Goal: Task Accomplishment & Management: Manage account settings

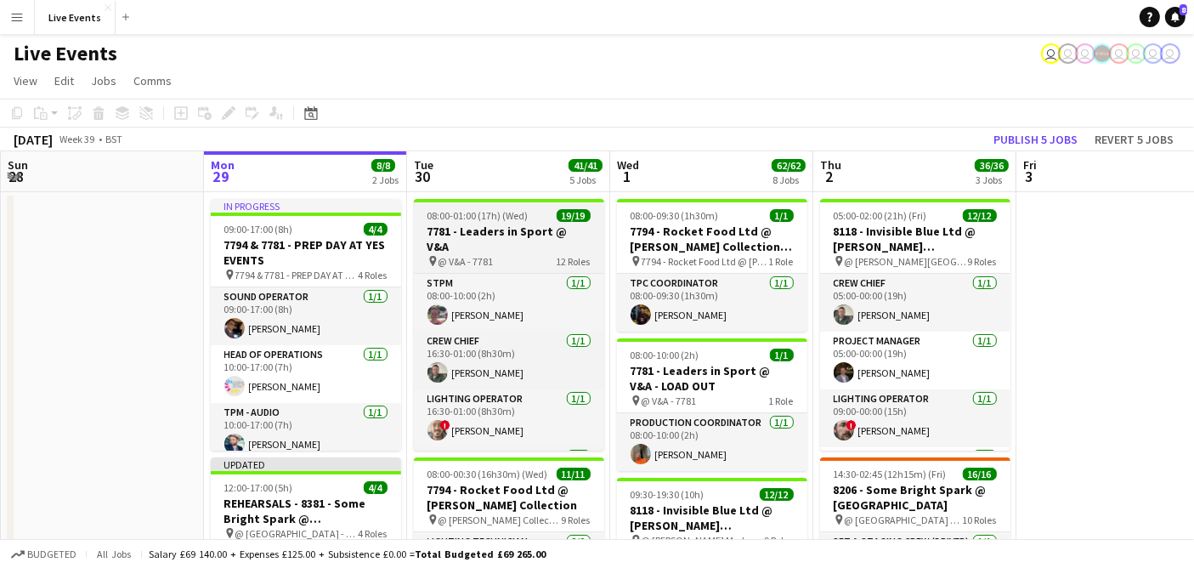
click at [478, 225] on h3 "7781 - Leaders in Sport @ V&A" at bounding box center [509, 239] width 190 height 31
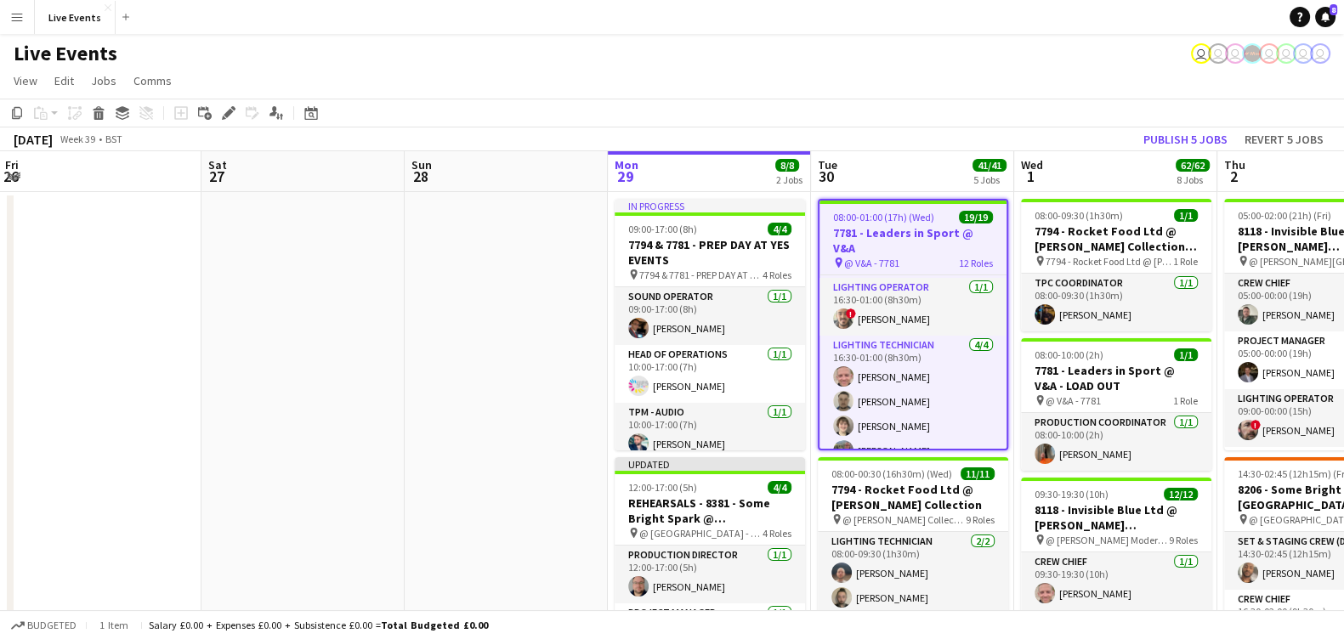
scroll to position [0, 613]
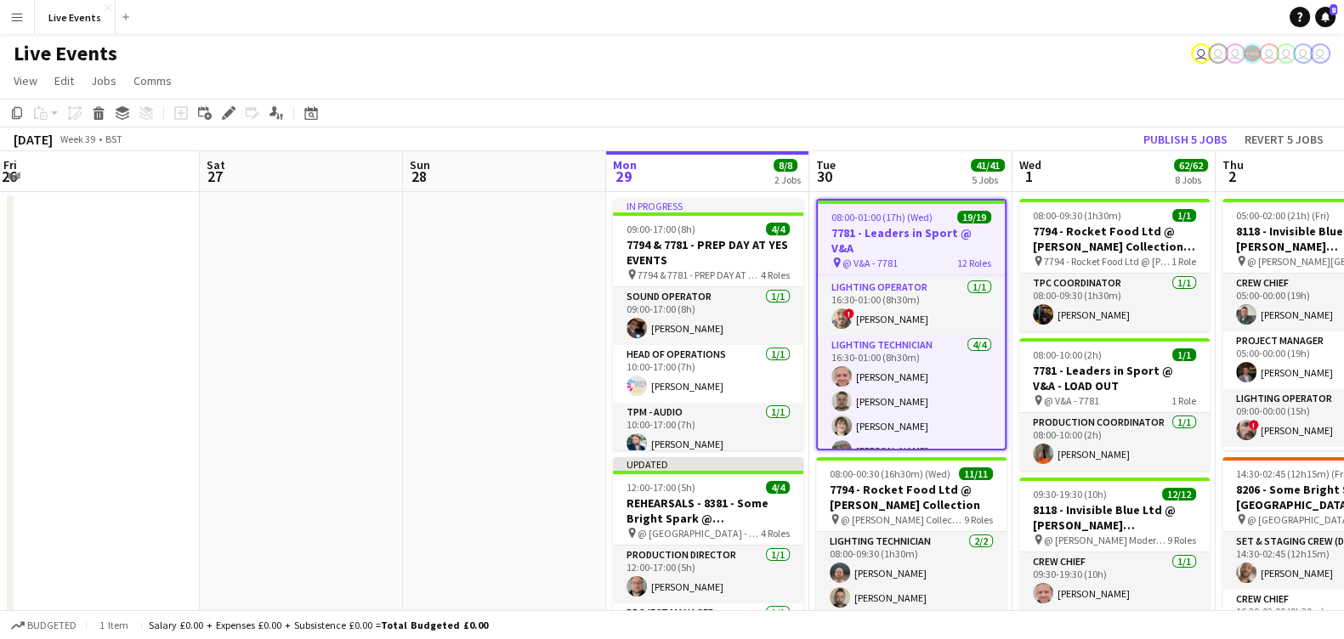
drag, startPoint x: 794, startPoint y: 429, endPoint x: 383, endPoint y: 427, distance: 410.5
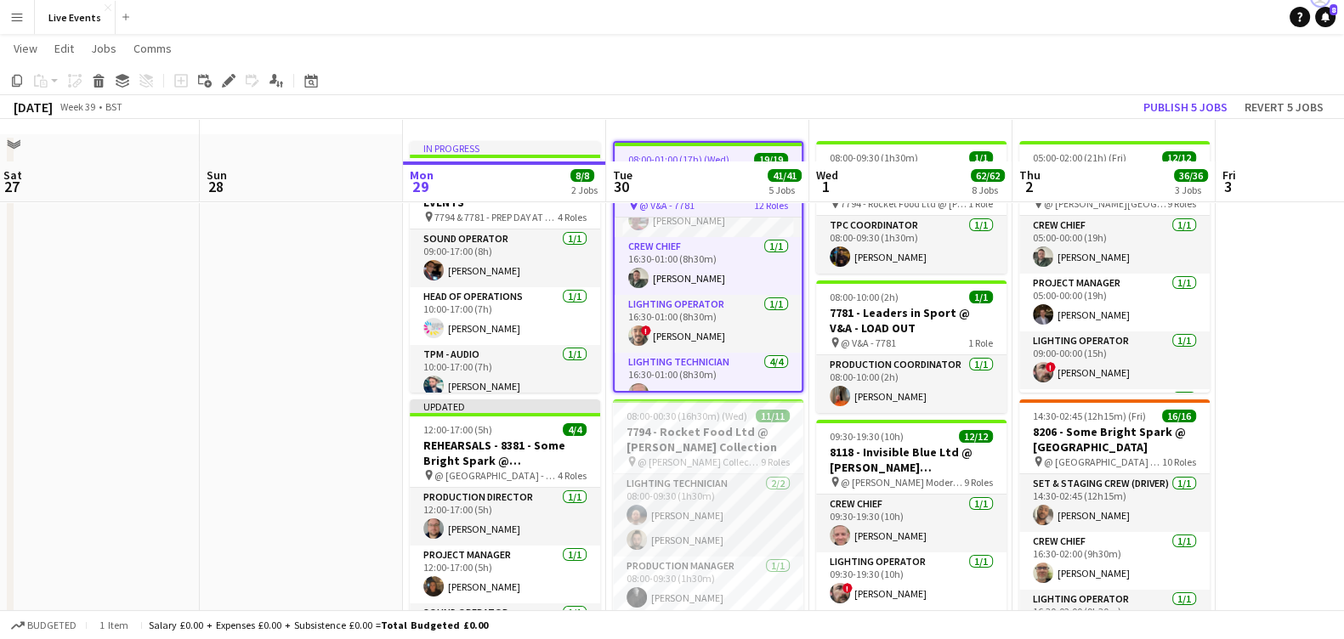
scroll to position [0, 0]
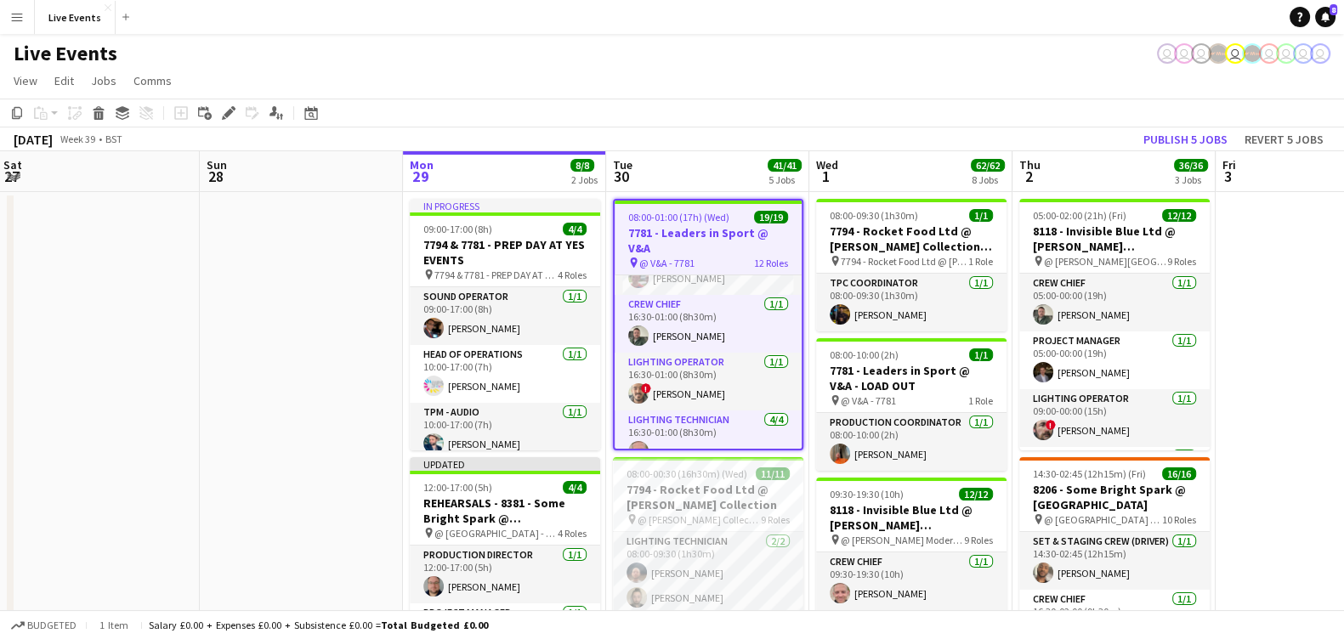
click at [708, 211] on span "08:00-01:00 (17h) (Wed)" at bounding box center [678, 217] width 101 height 13
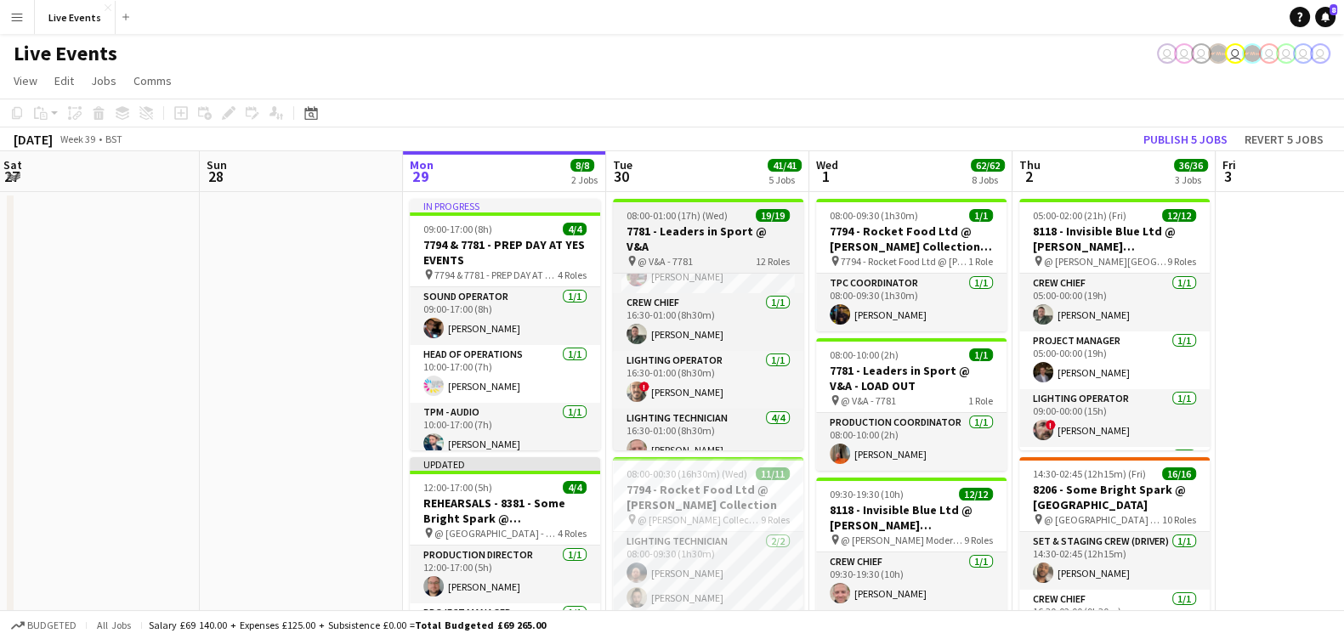
click at [708, 211] on span "08:00-01:00 (17h) (Wed)" at bounding box center [676, 215] width 101 height 13
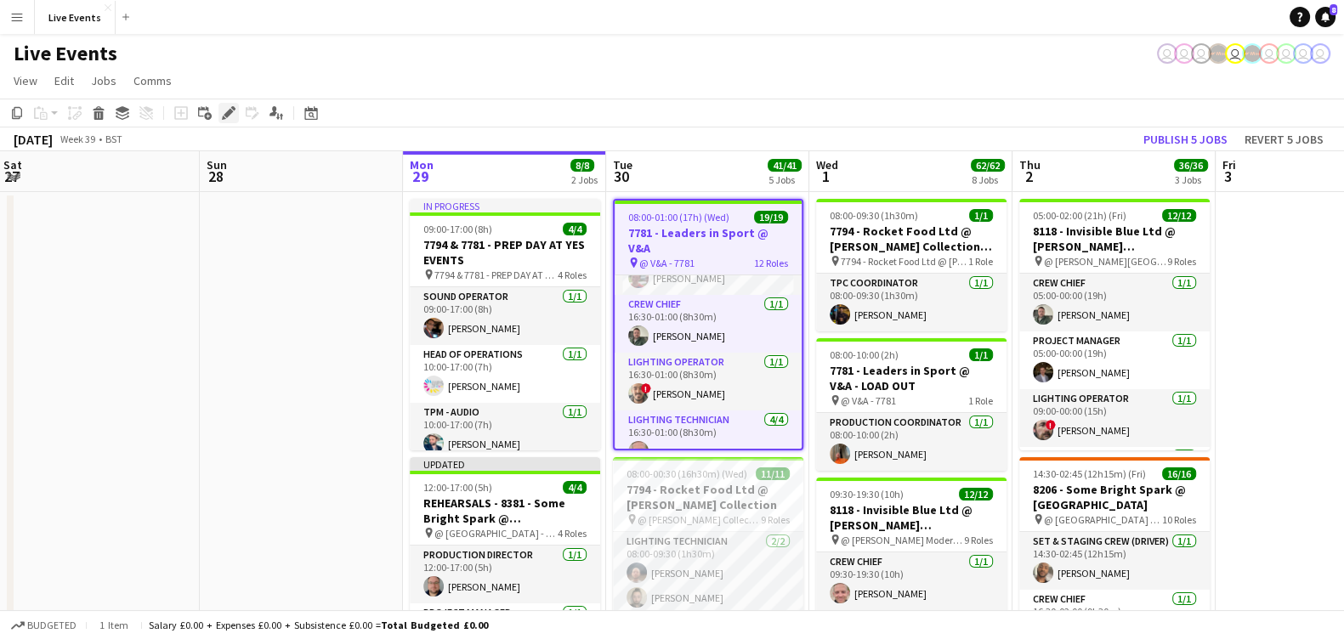
click at [227, 112] on icon at bounding box center [228, 113] width 9 height 9
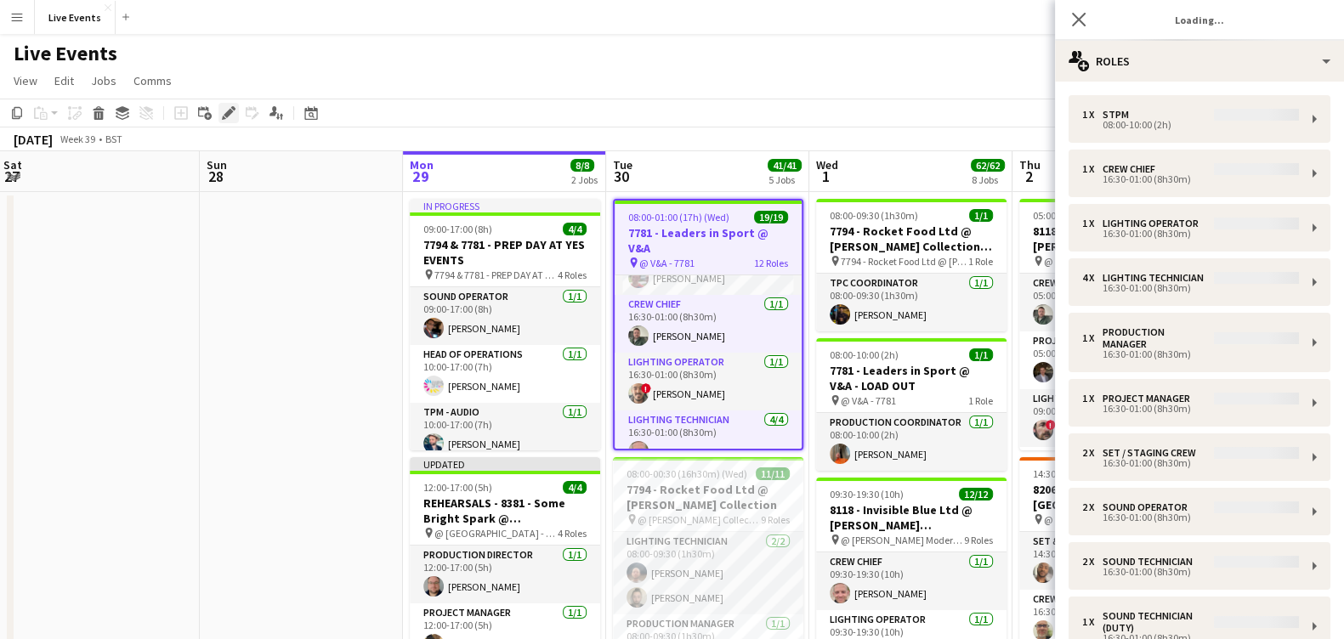
type input "**********"
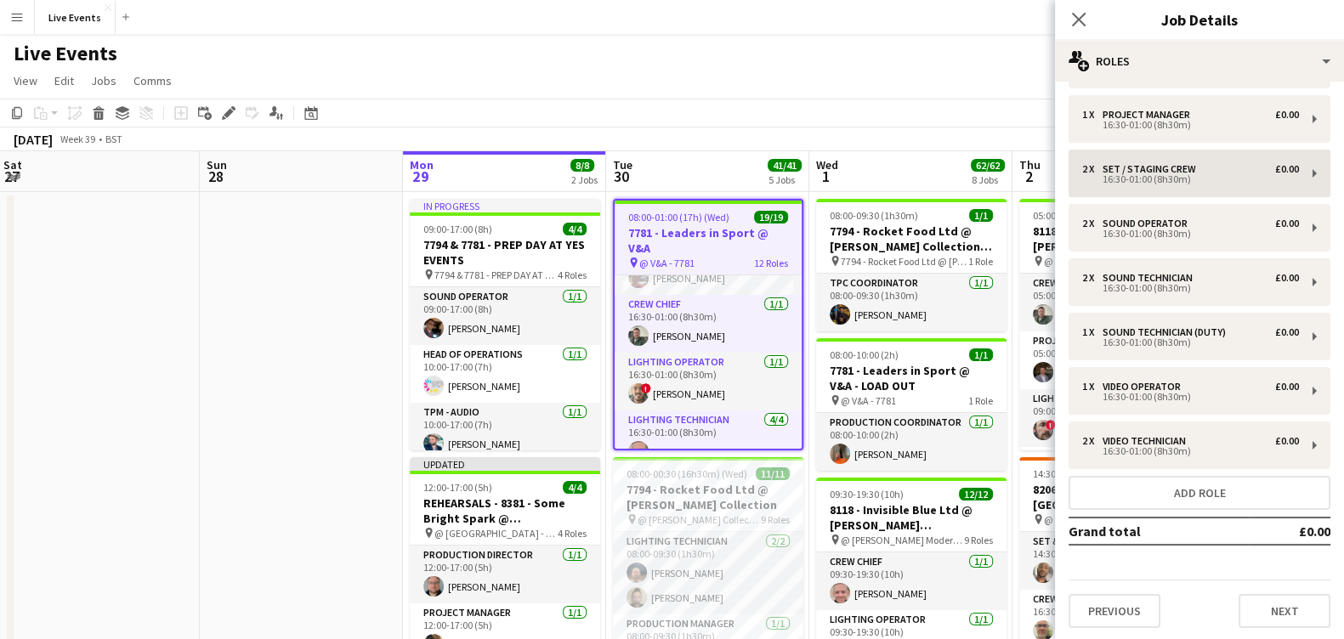
scroll to position [424, 0]
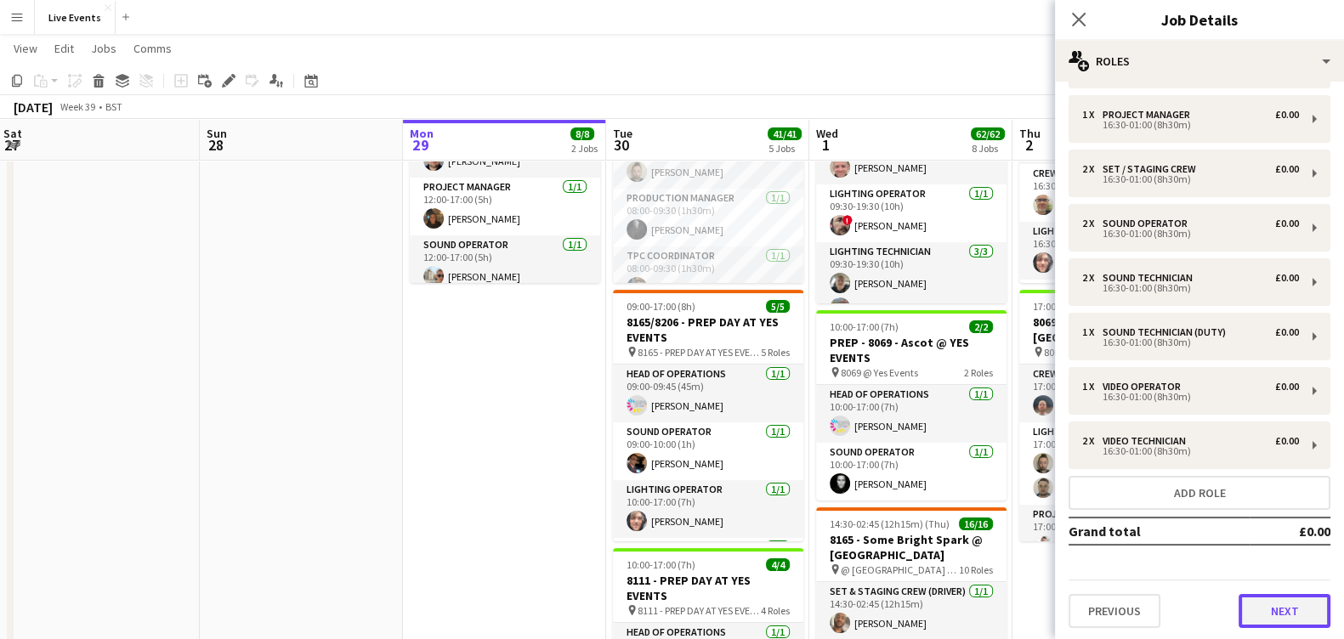
click at [1208, 567] on button "Next" at bounding box center [1284, 611] width 92 height 34
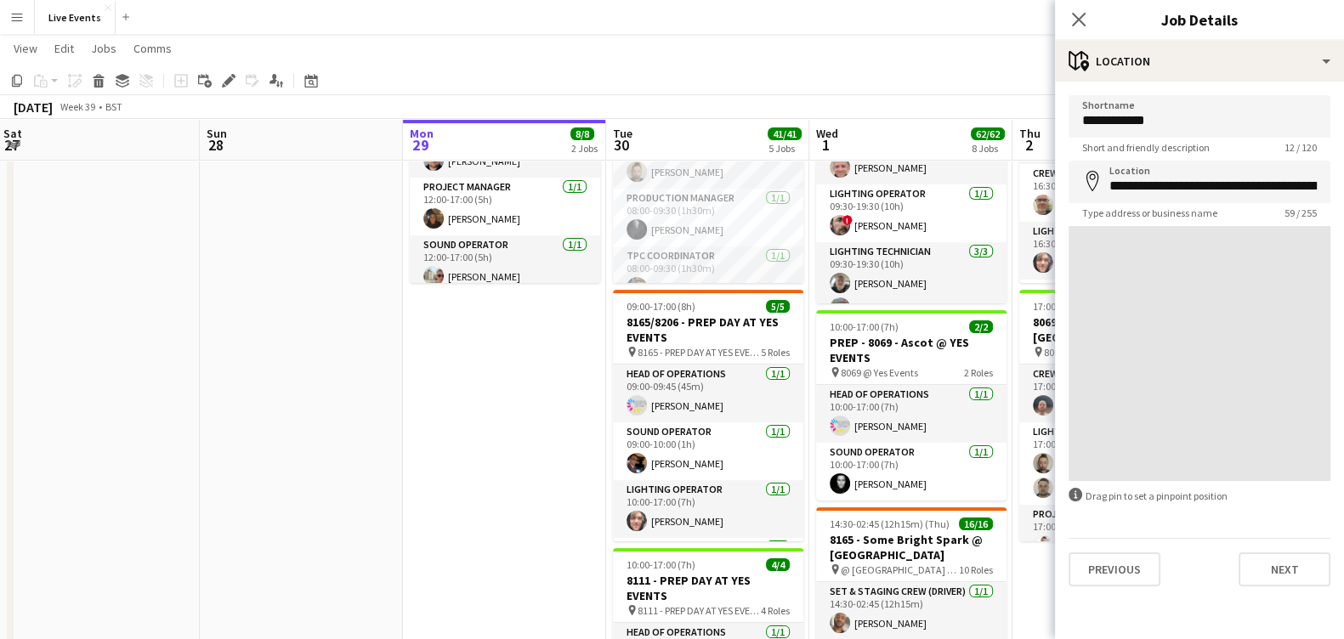
scroll to position [0, 0]
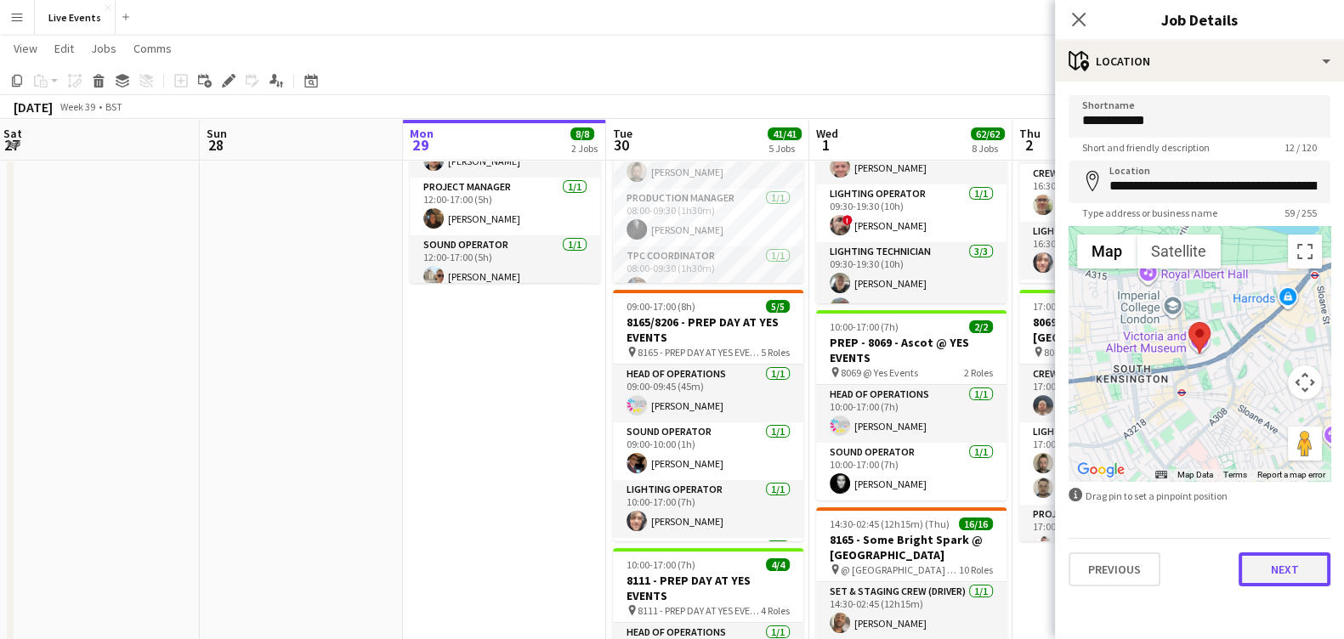
click at [1208, 567] on button "Next" at bounding box center [1284, 569] width 92 height 34
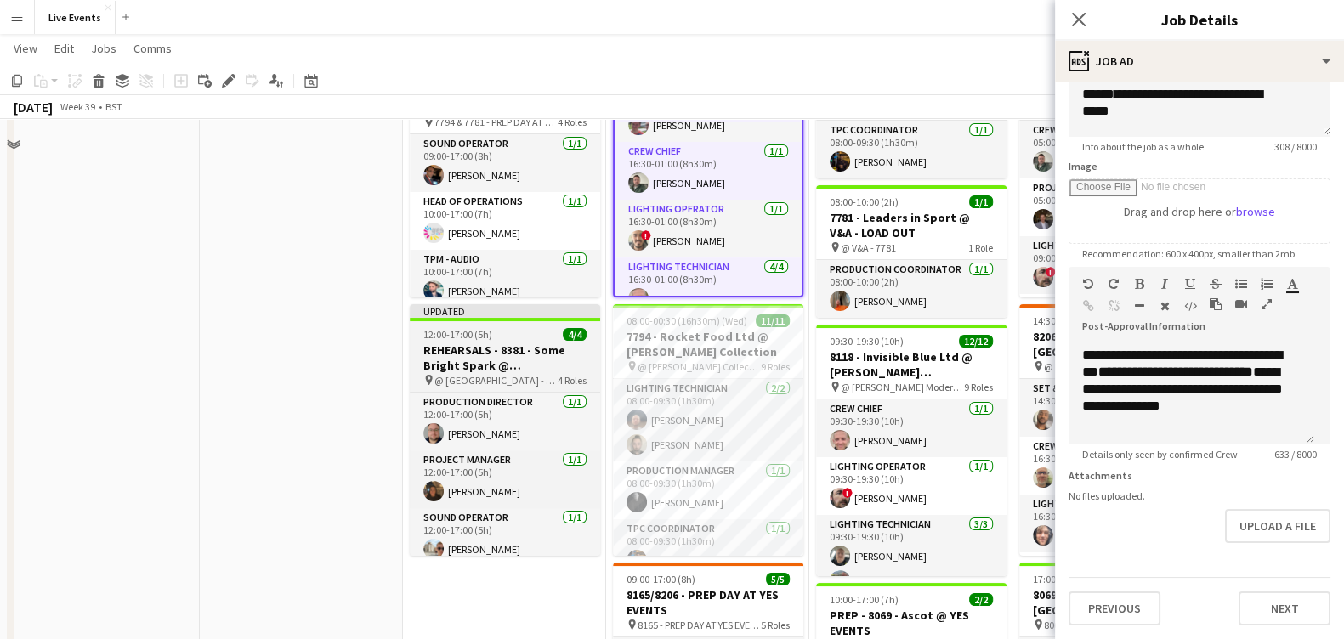
scroll to position [105, 0]
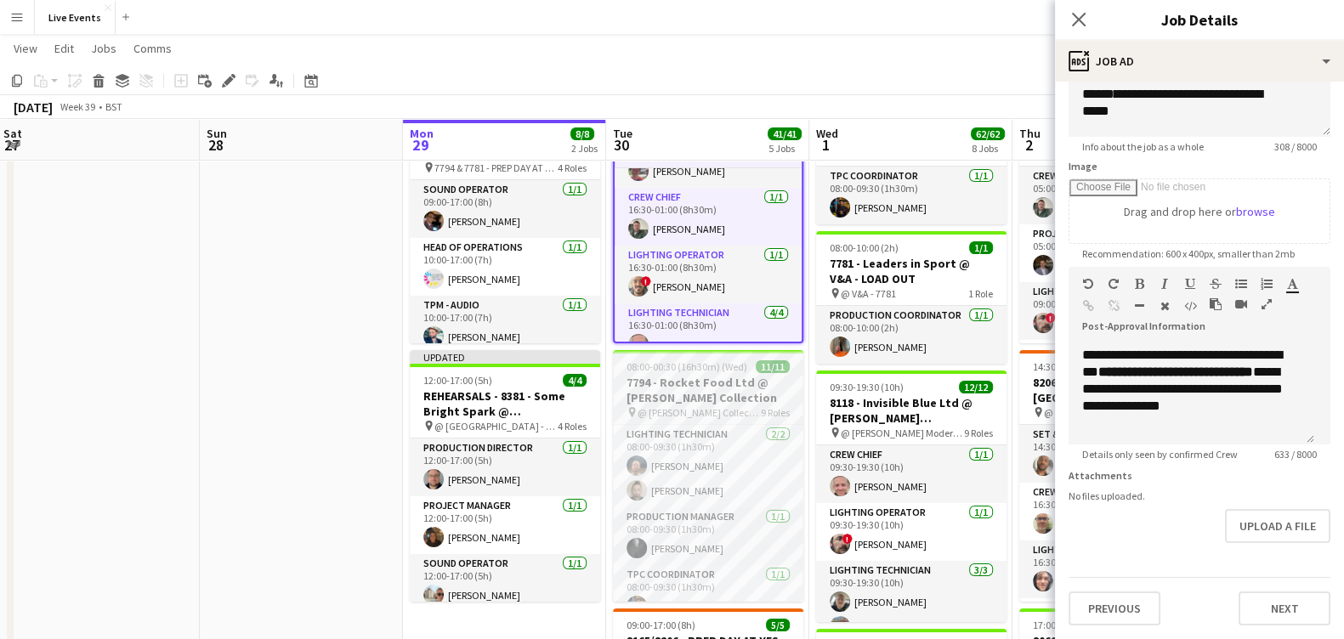
click at [661, 362] on span "08:00-00:30 (16h30m) (Wed)" at bounding box center [686, 366] width 121 height 13
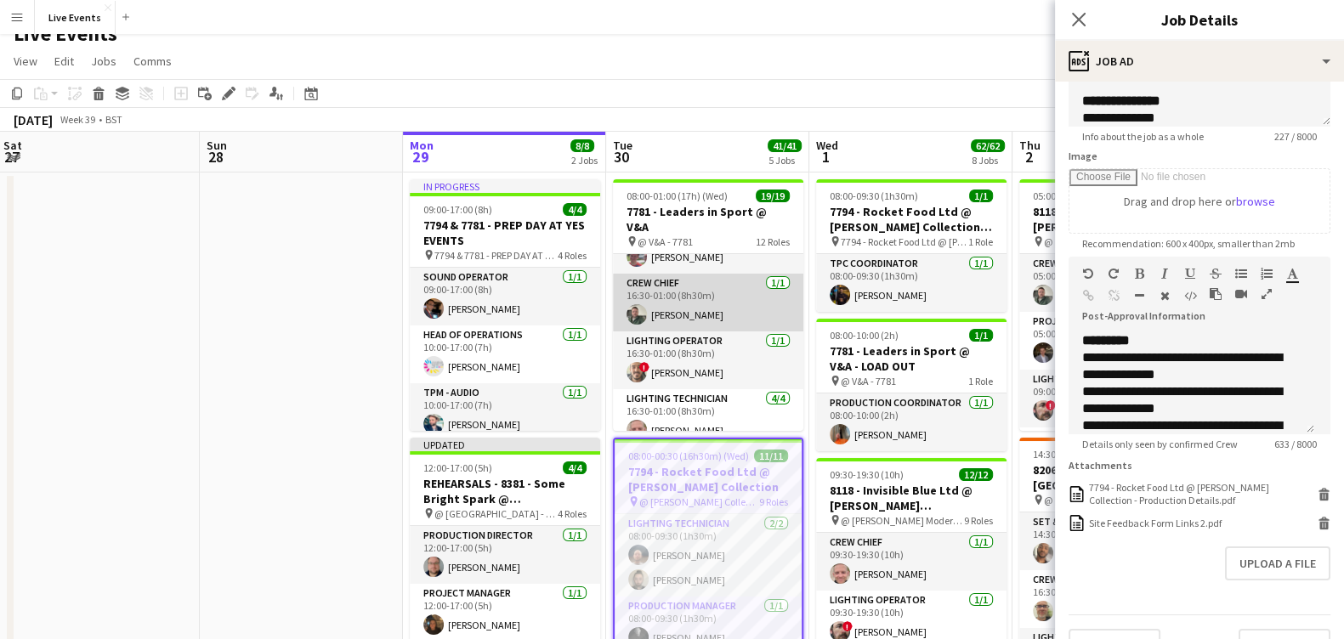
scroll to position [0, 0]
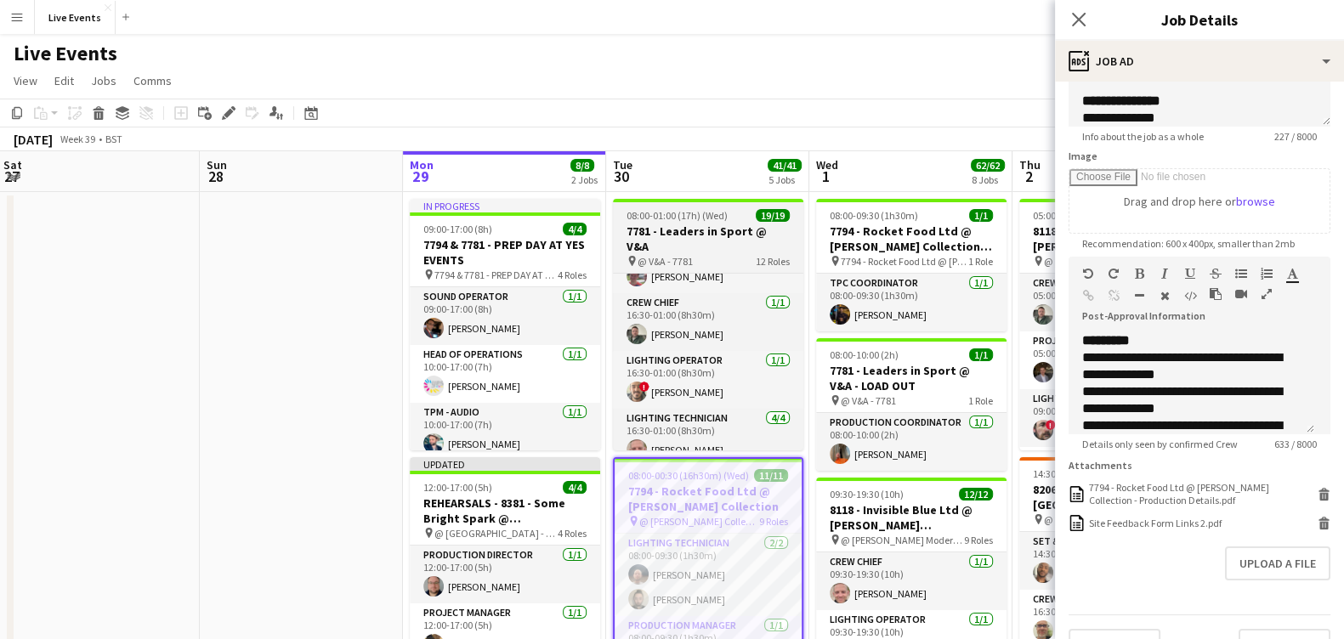
click at [698, 231] on h3 "7781 - Leaders in Sport @ V&A" at bounding box center [708, 239] width 190 height 31
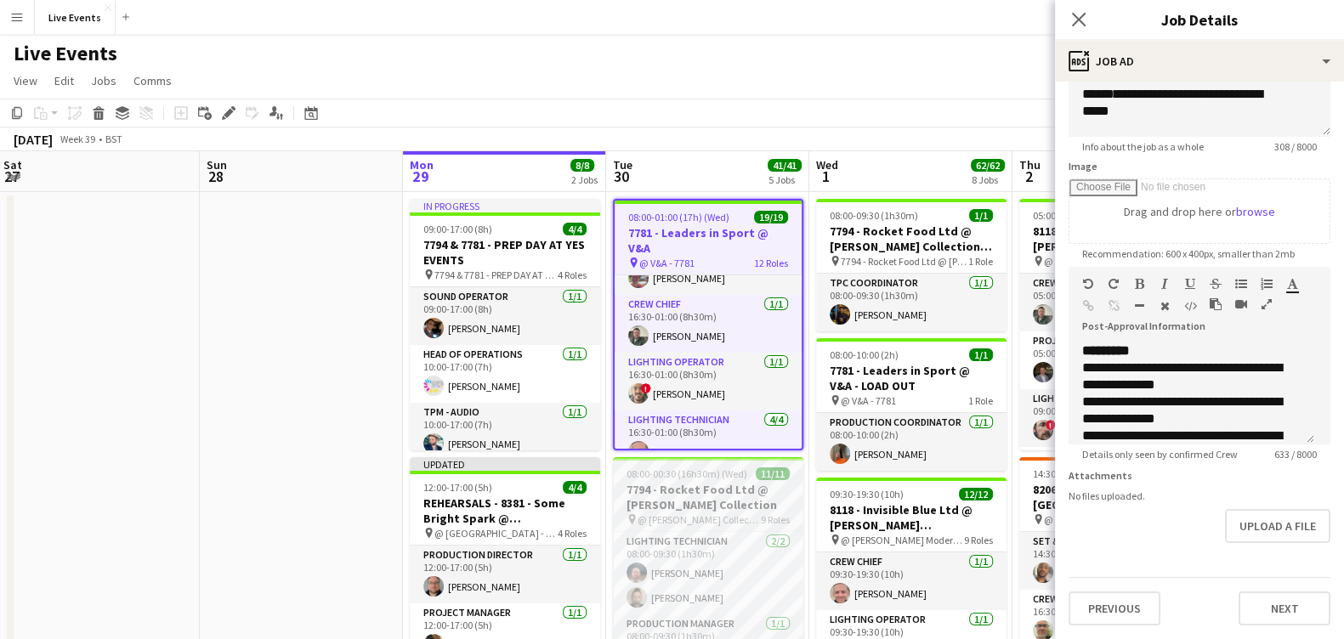
click at [699, 516] on span "@ [PERSON_NAME] Collection - 7794" at bounding box center [698, 519] width 123 height 13
type input "**********"
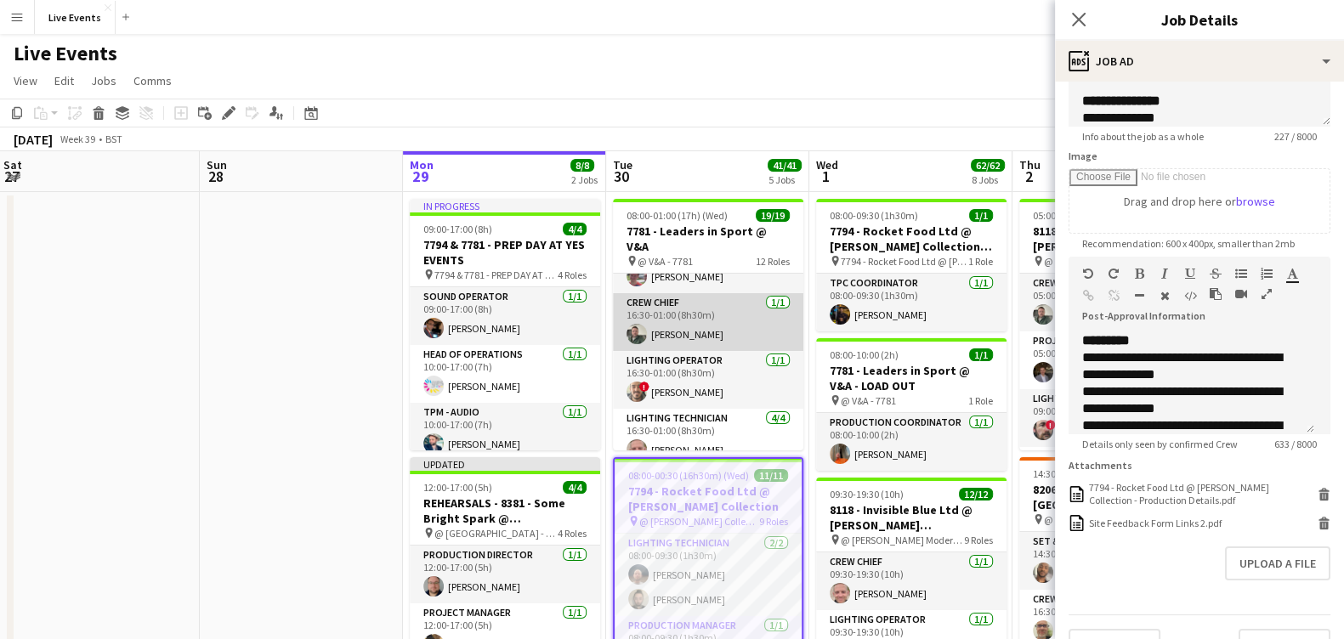
click at [694, 293] on app-card-role "Crew Chief [DATE] 16:30-01:00 (8h30m) [PERSON_NAME]" at bounding box center [708, 322] width 190 height 58
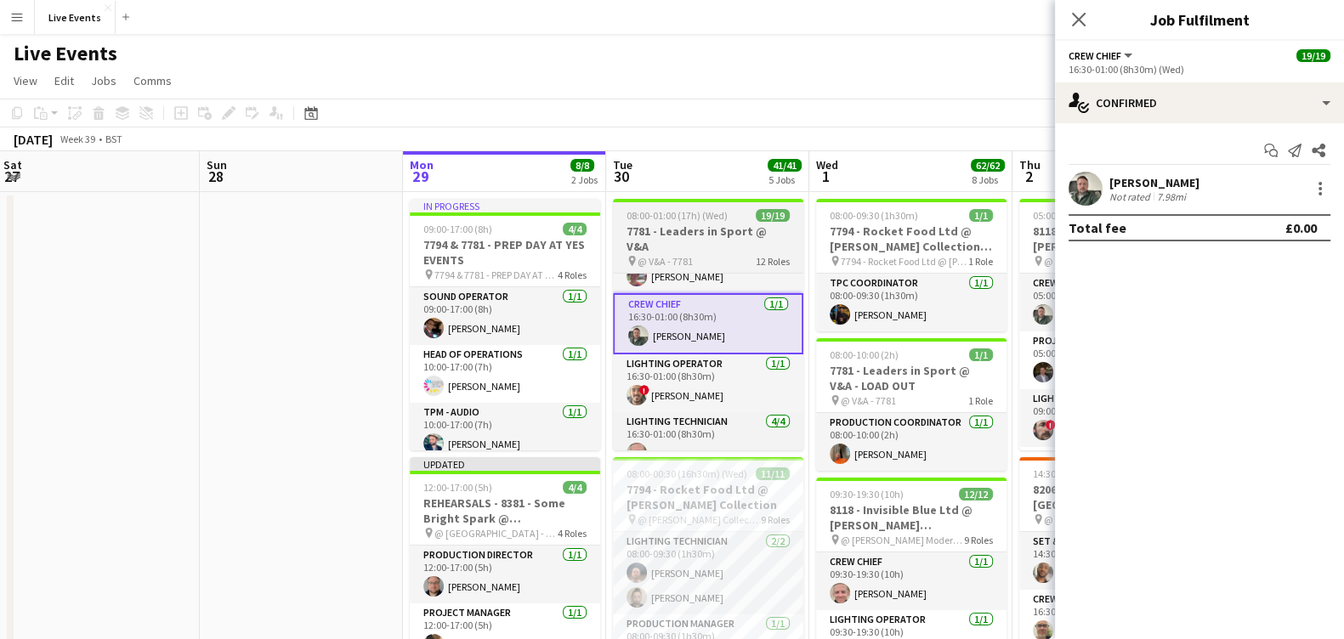
click at [694, 230] on h3 "7781 - Leaders in Sport @ V&A" at bounding box center [708, 239] width 190 height 31
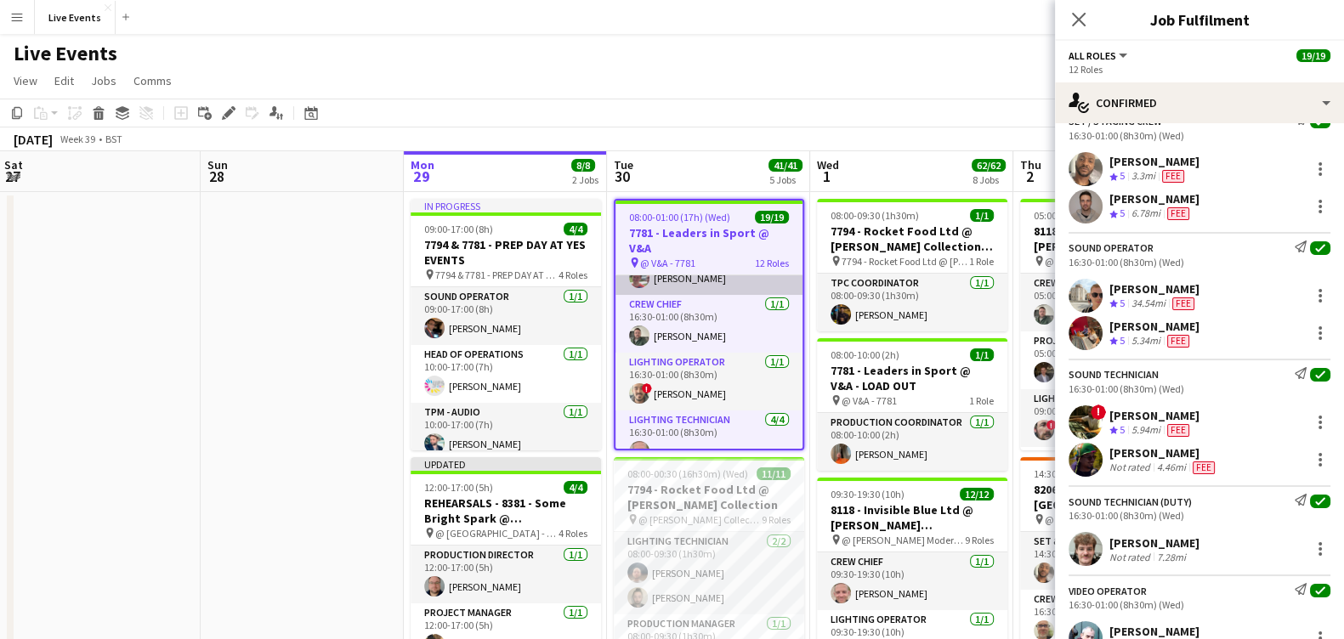
scroll to position [849, 0]
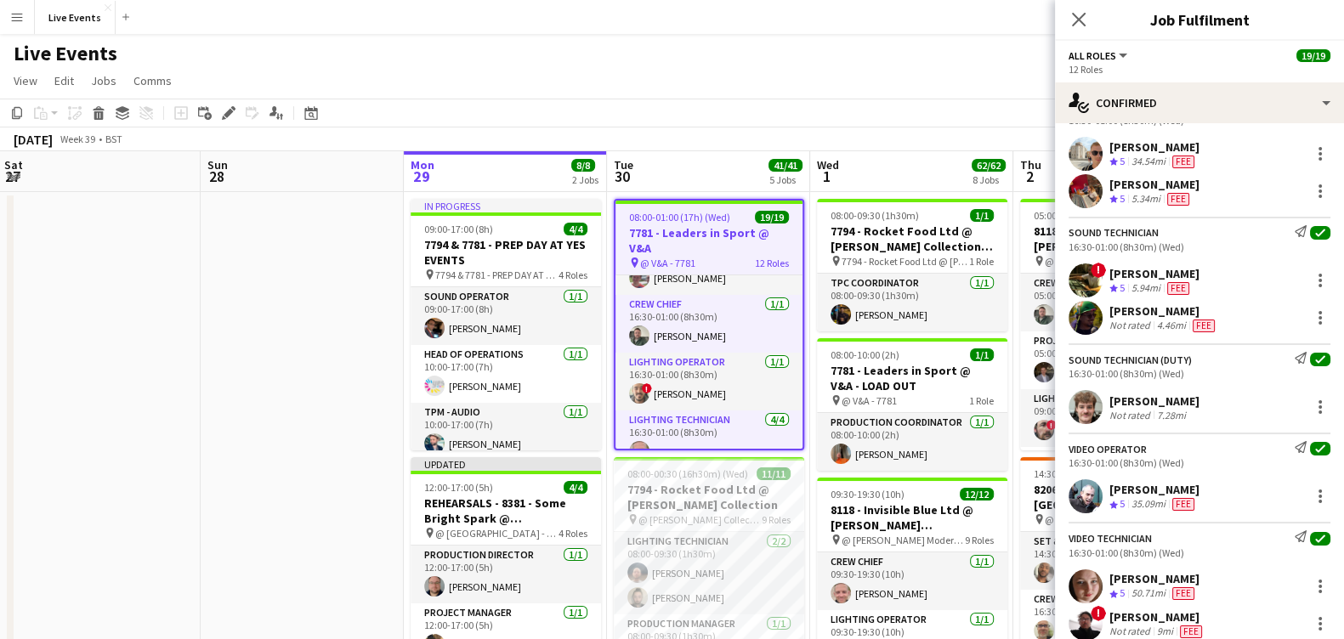
click at [702, 214] on span "08:00-01:00 (17h) (Wed)" at bounding box center [679, 217] width 101 height 13
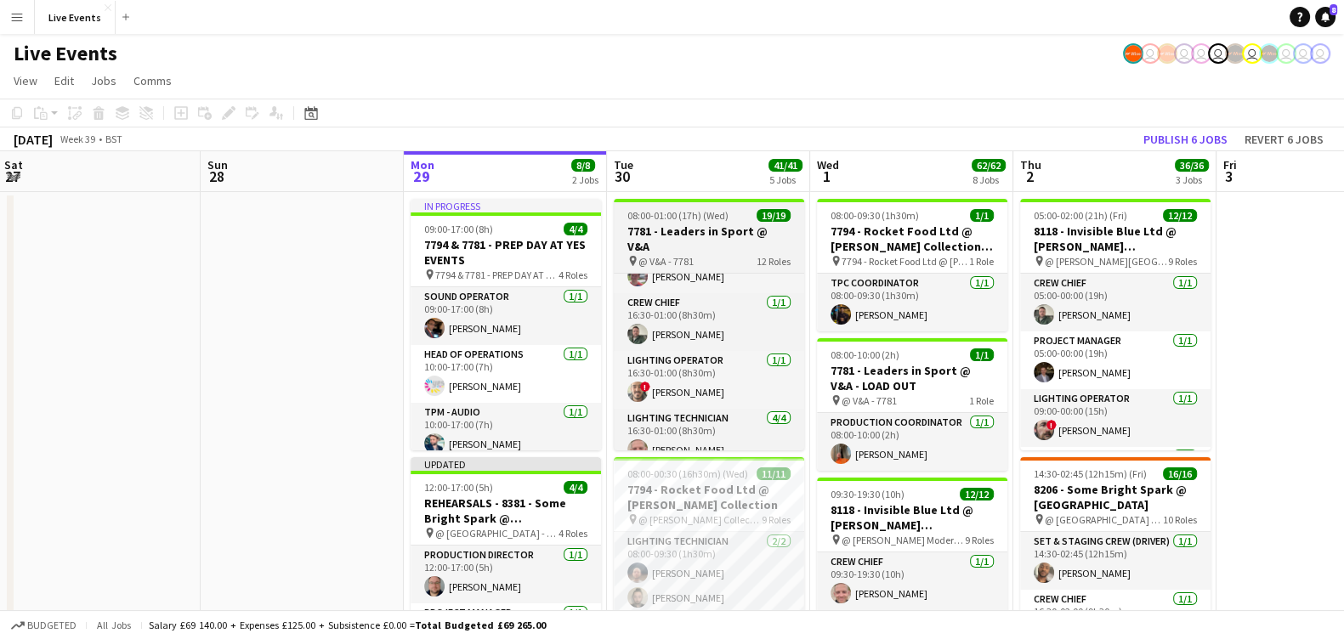
click at [702, 214] on span "08:00-01:00 (17h) (Wed)" at bounding box center [677, 215] width 101 height 13
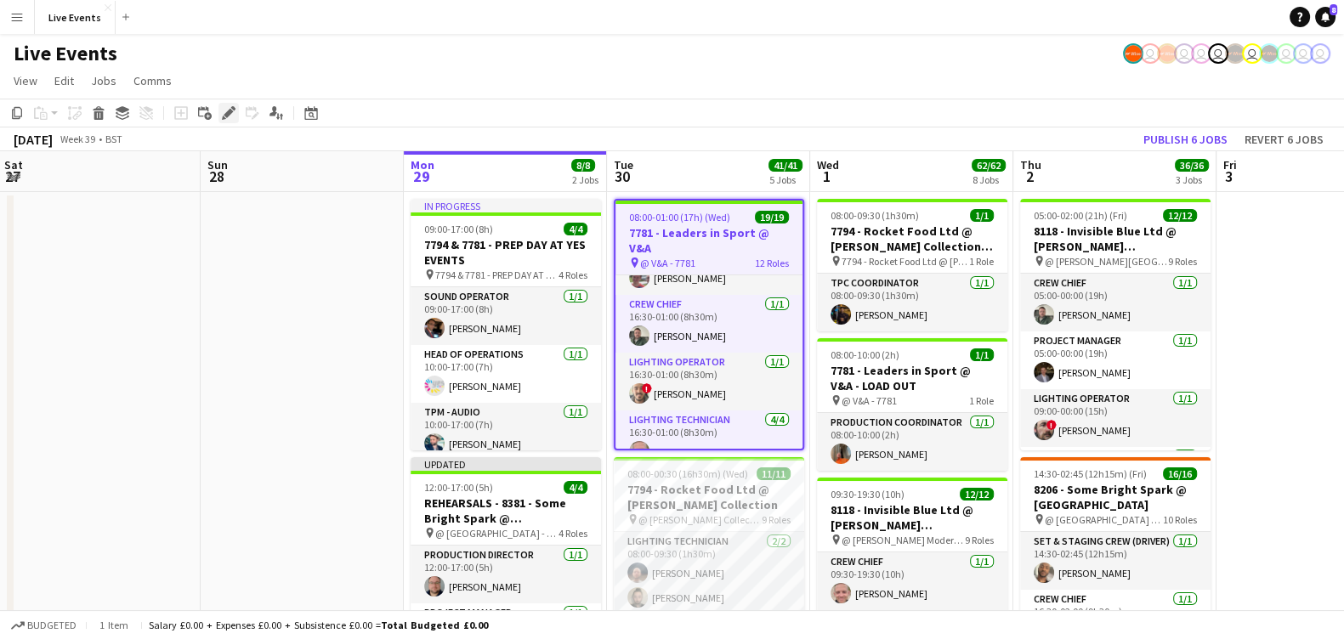
click at [222, 116] on icon "Edit" at bounding box center [229, 113] width 14 height 14
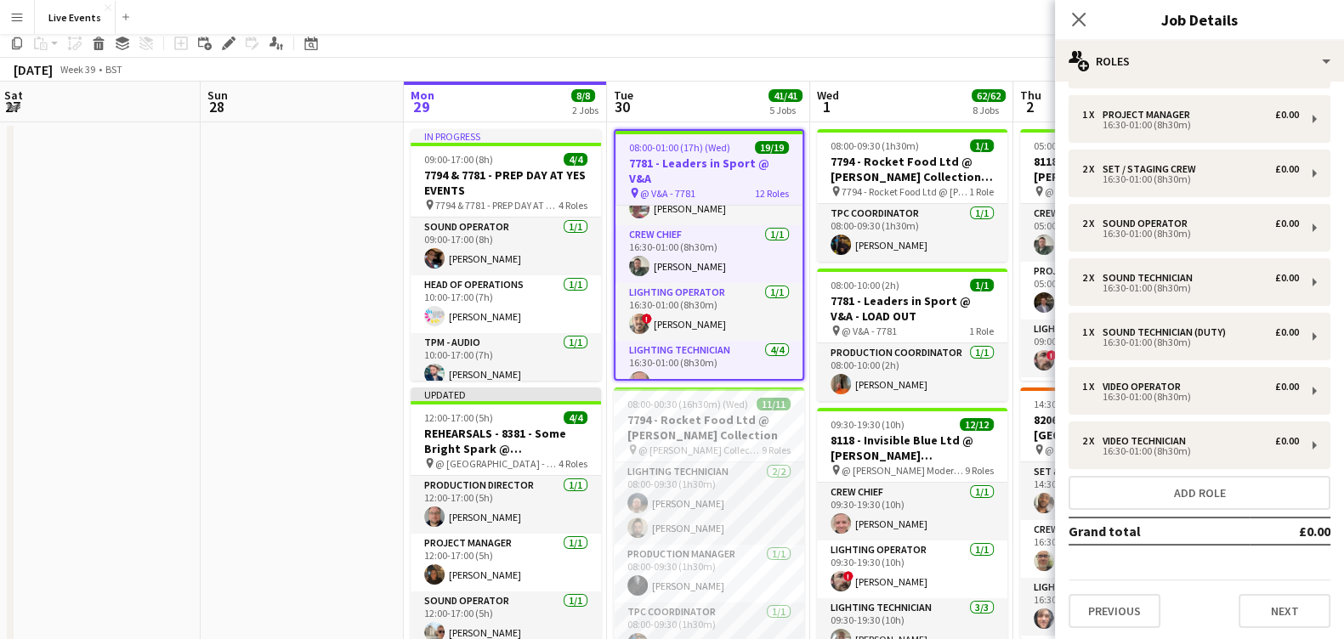
scroll to position [637, 0]
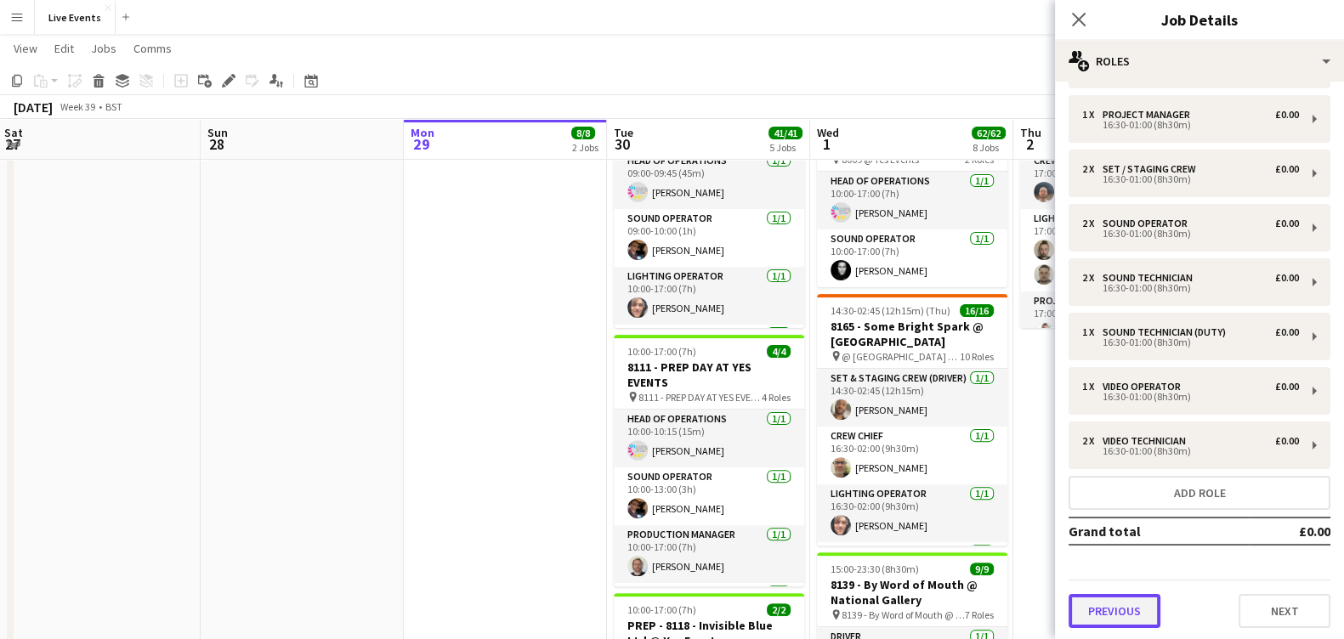
click at [1112, 567] on button "Previous" at bounding box center [1114, 611] width 92 height 34
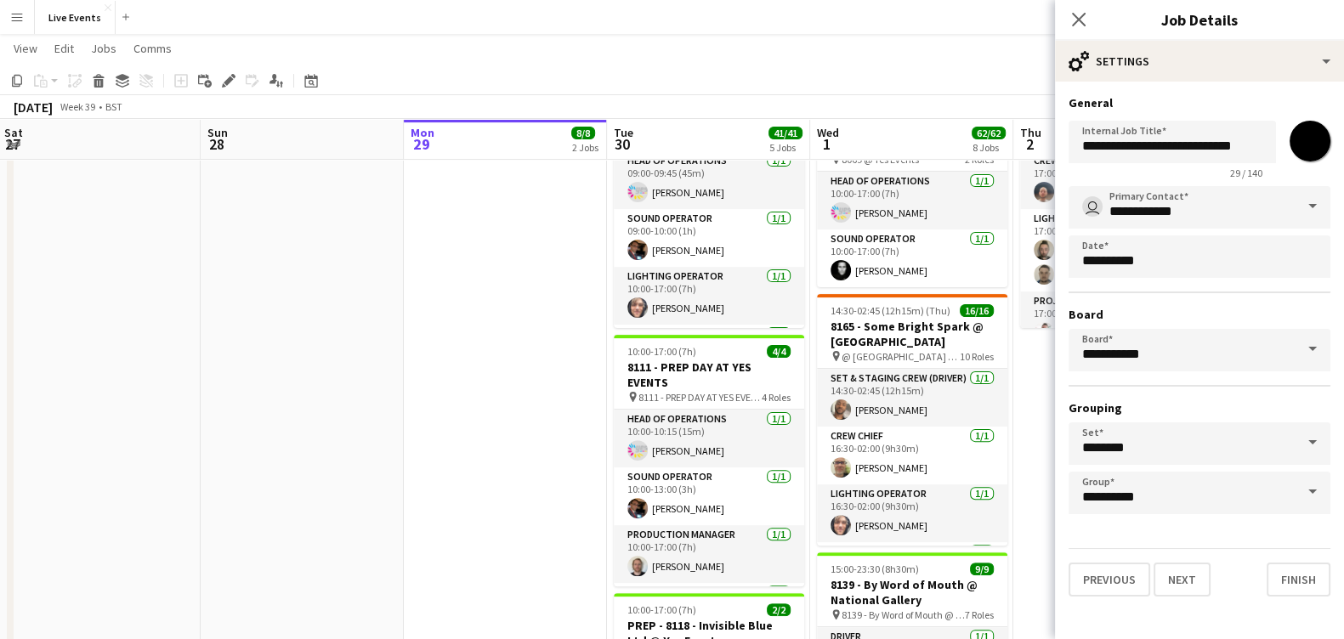
scroll to position [0, 0]
click at [1099, 567] on button "Previous" at bounding box center [1109, 580] width 82 height 34
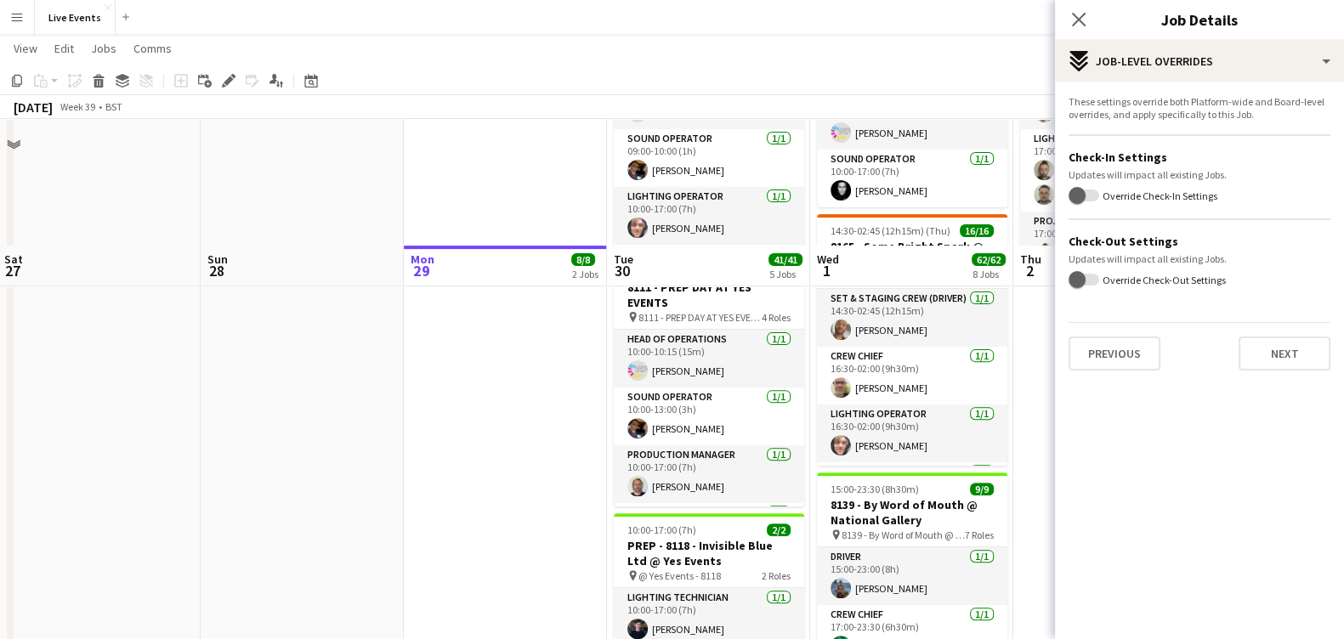
scroll to position [849, 0]
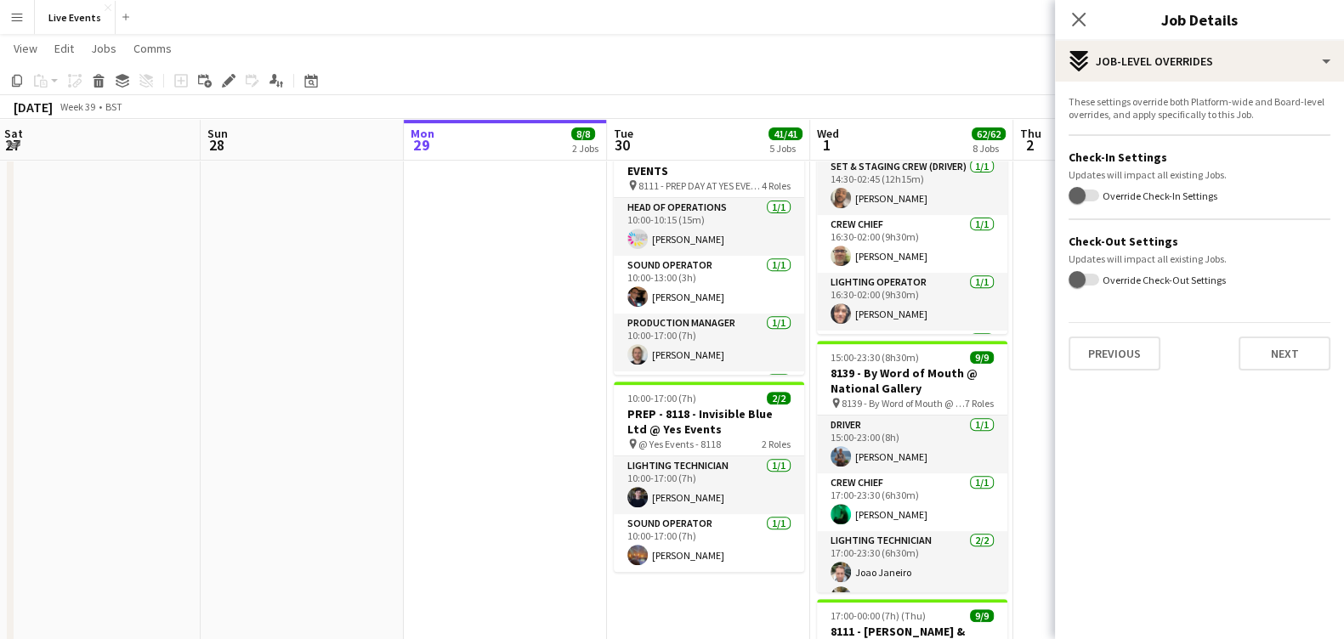
click at [1126, 328] on div "Previous Next" at bounding box center [1199, 346] width 262 height 48
click at [1127, 340] on button "Previous" at bounding box center [1114, 354] width 92 height 34
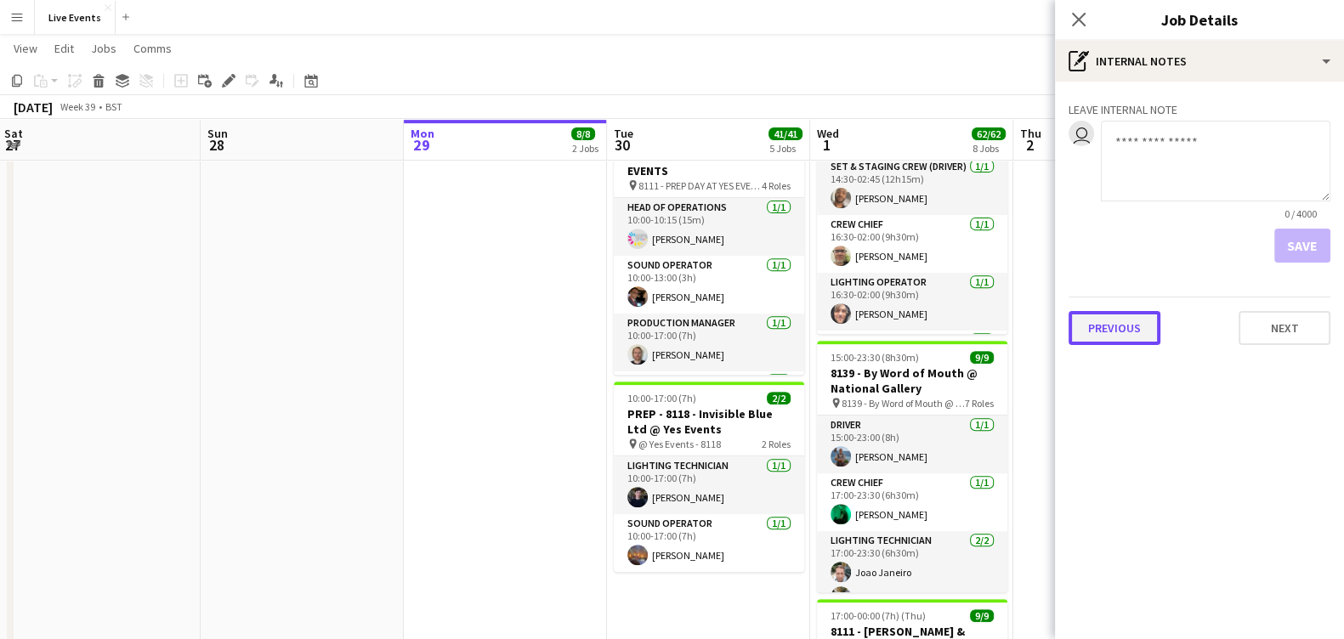
click at [1127, 337] on button "Previous" at bounding box center [1114, 328] width 92 height 34
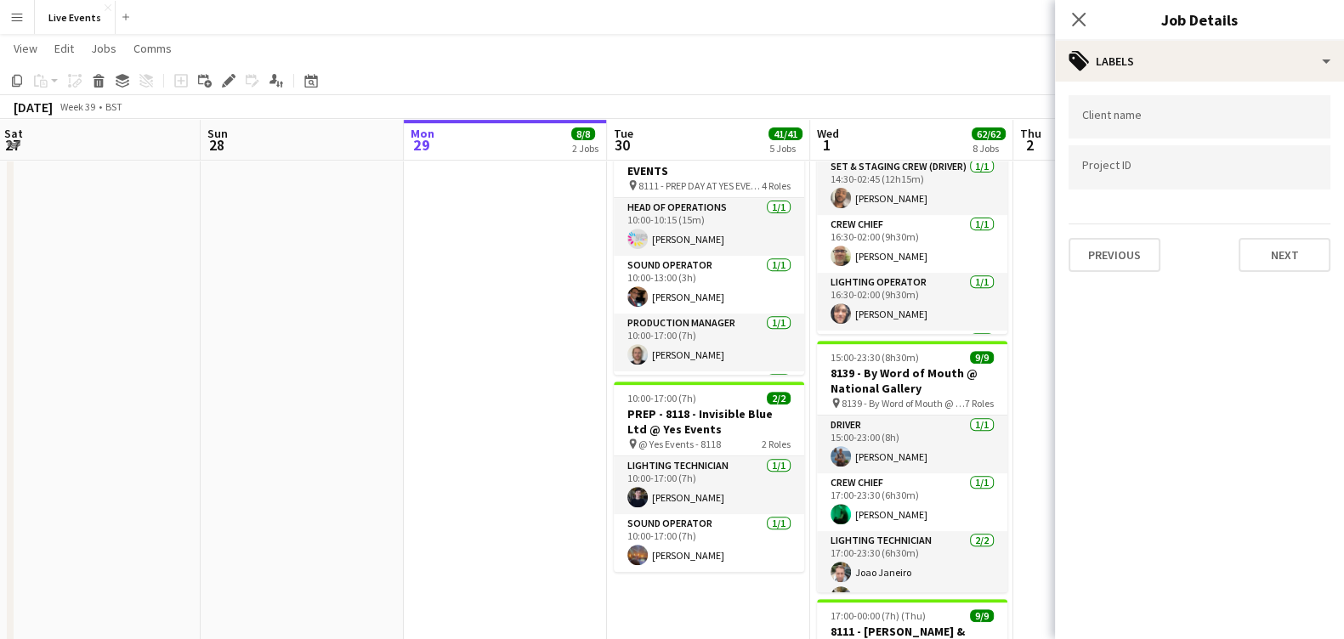
click at [1125, 228] on div "Previous Next" at bounding box center [1199, 248] width 262 height 48
click at [1125, 238] on button "Previous" at bounding box center [1114, 255] width 92 height 34
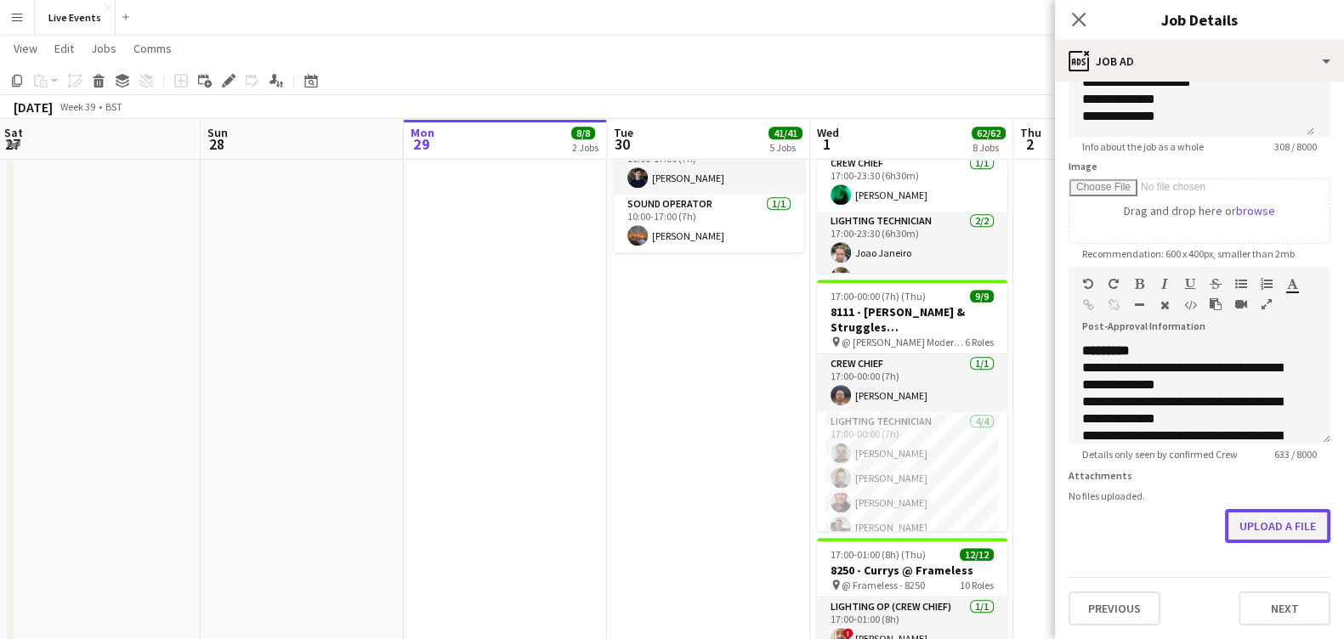
scroll to position [212, 0]
click at [1208, 524] on button "Upload a file" at bounding box center [1277, 526] width 105 height 34
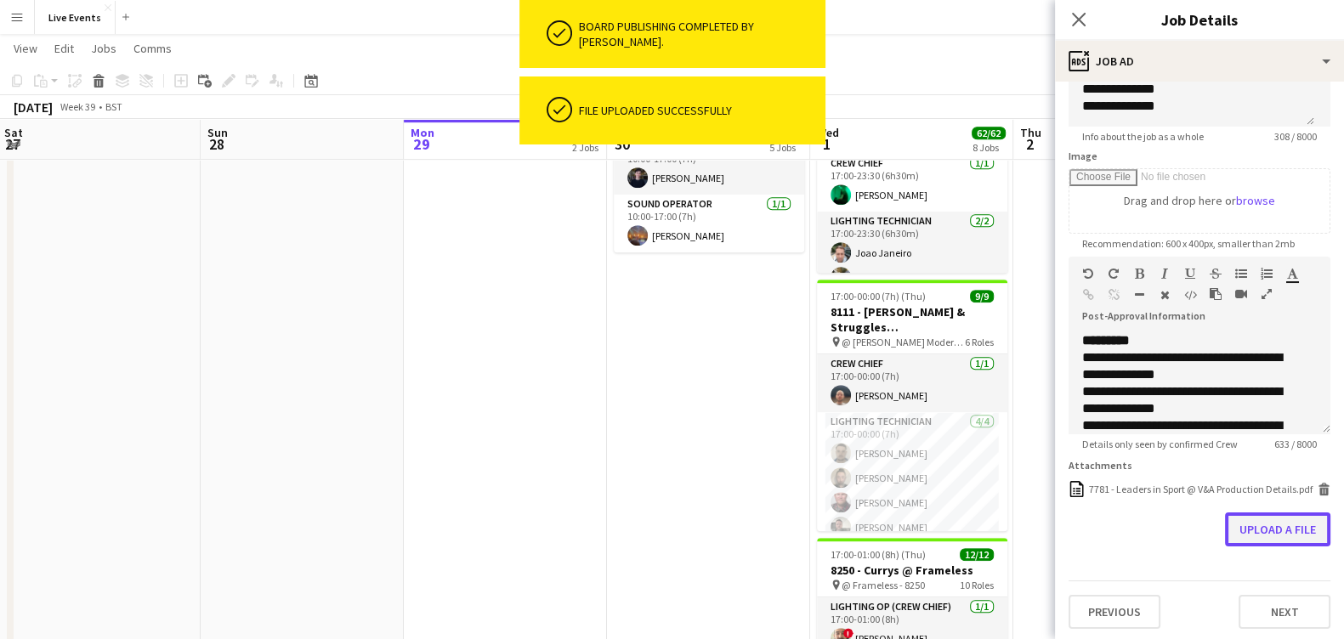
click at [1208, 547] on button "Upload a file" at bounding box center [1277, 530] width 105 height 34
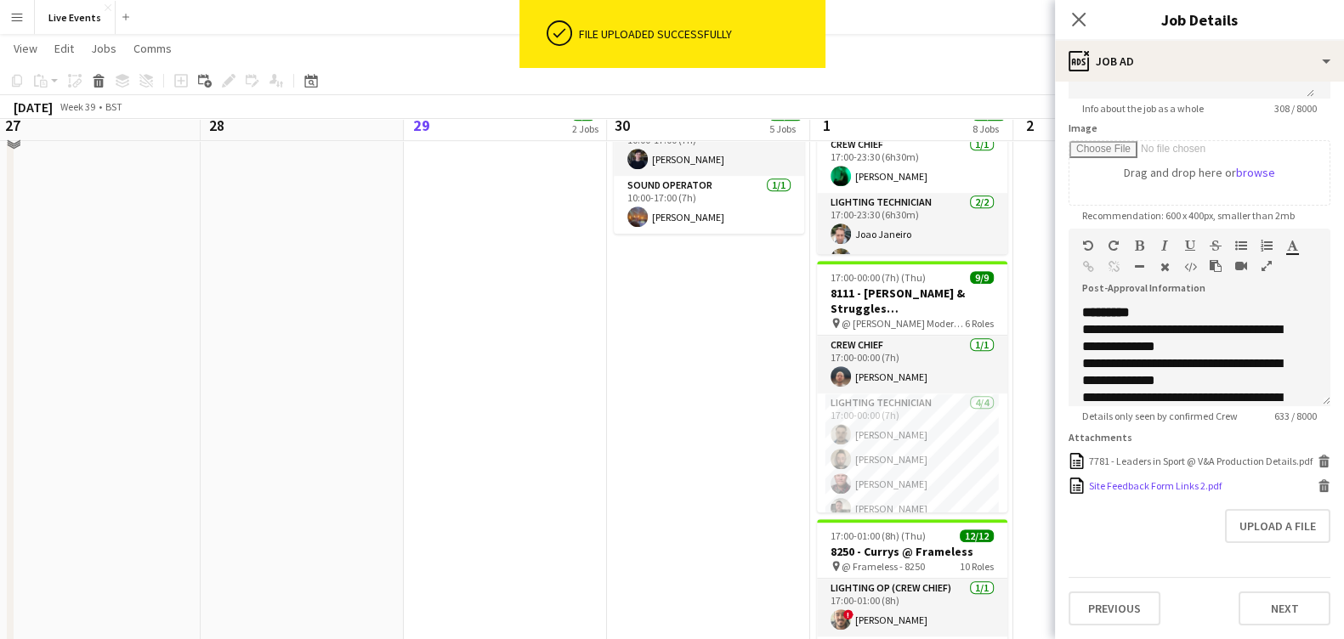
scroll to position [1380, 0]
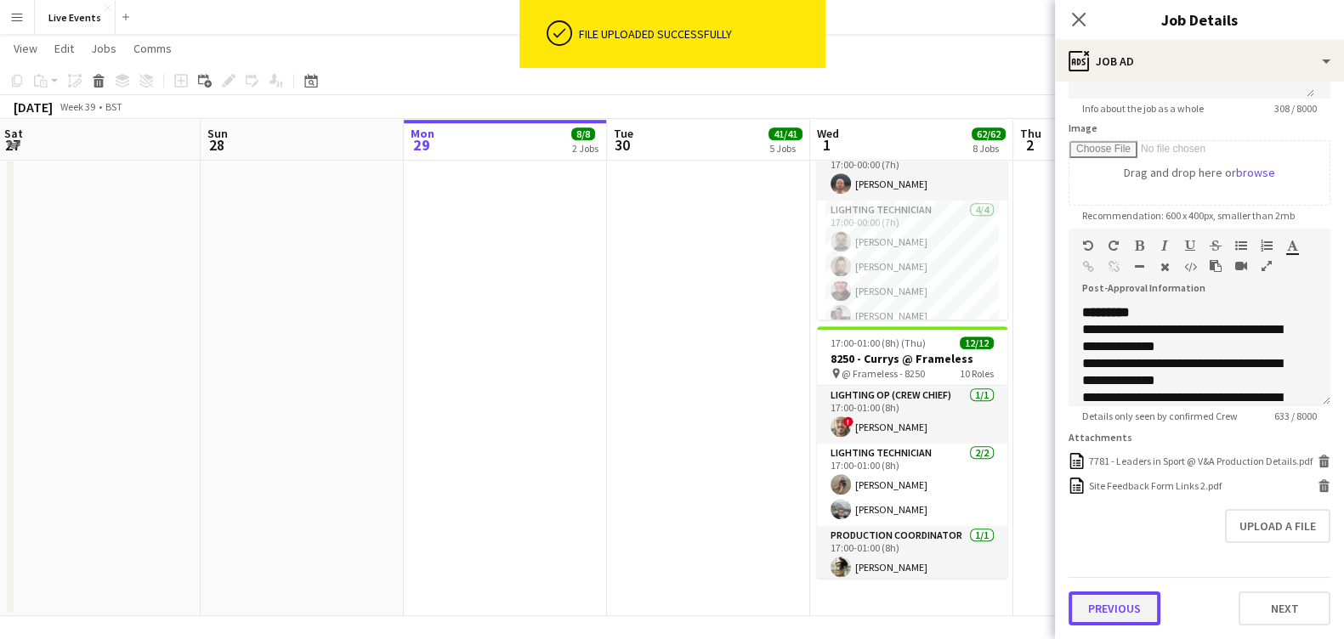
click at [1117, 567] on button "Previous" at bounding box center [1114, 609] width 92 height 34
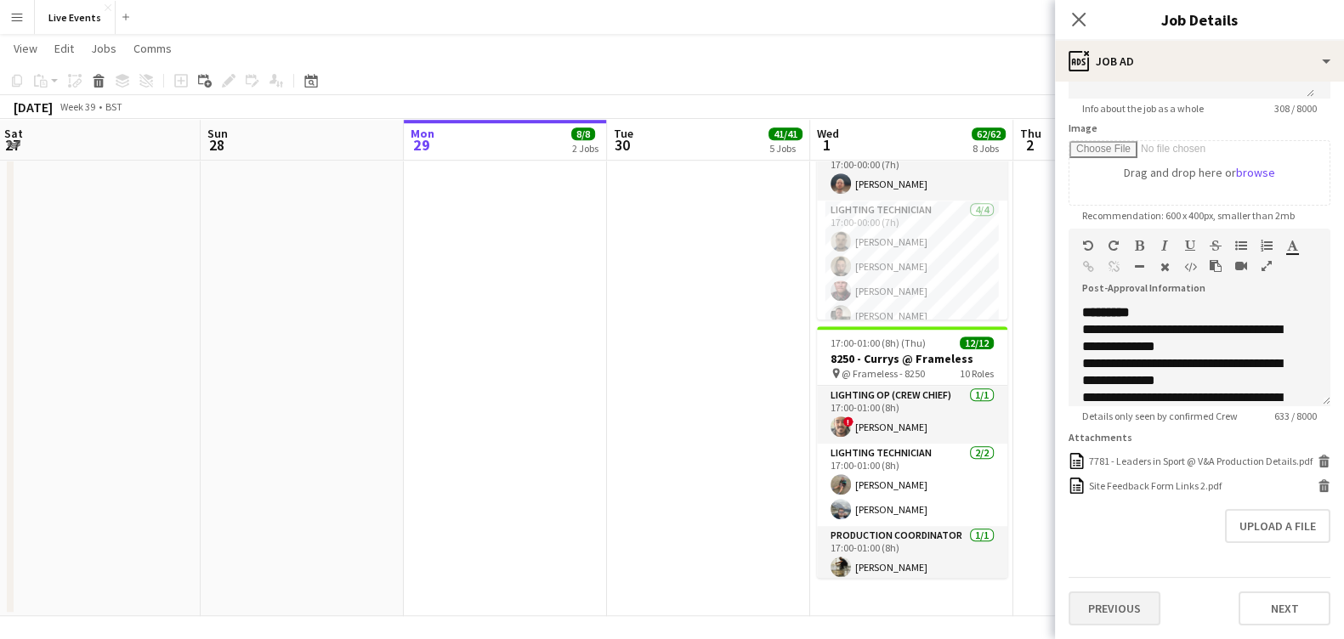
scroll to position [0, 0]
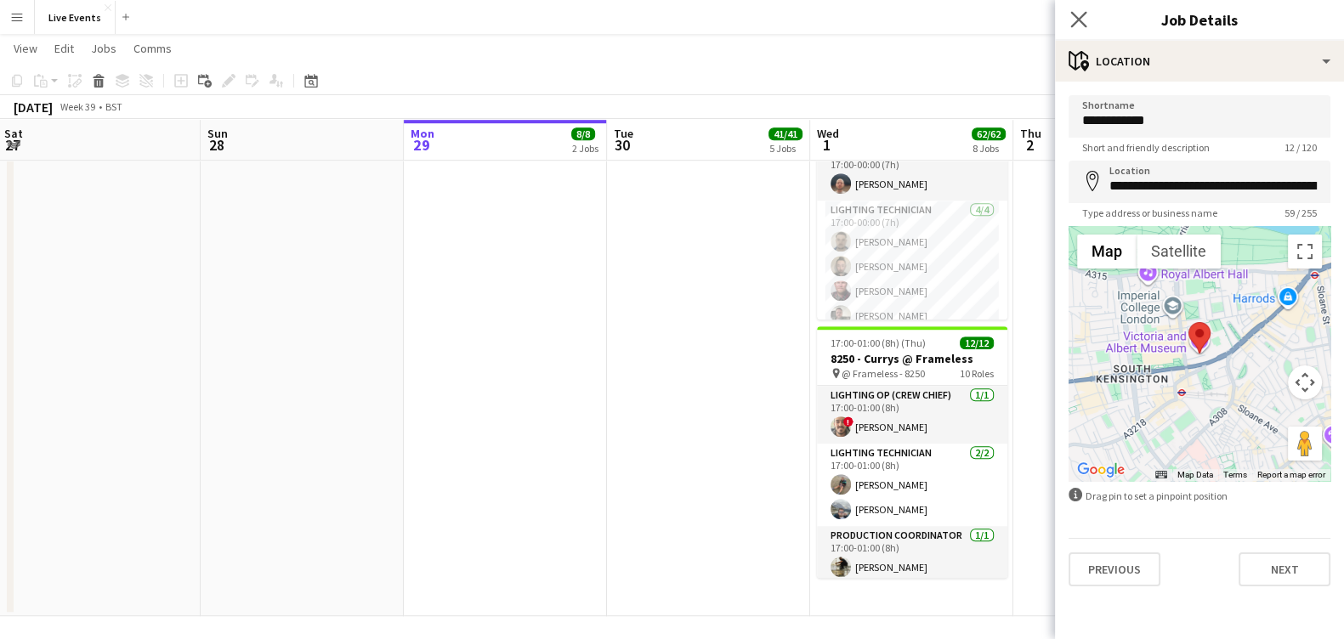
click at [1074, 10] on app-icon "Close pop-in" at bounding box center [1079, 20] width 25 height 25
